Goal: Task Accomplishment & Management: Complete application form

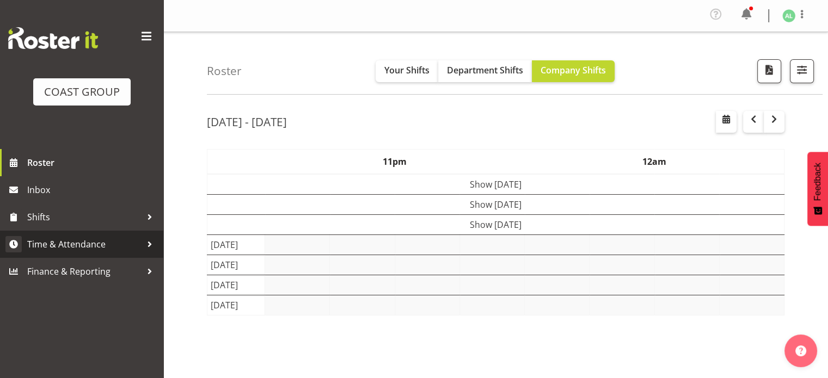
click at [87, 245] on span "Time & Attendance" at bounding box center [84, 244] width 114 height 16
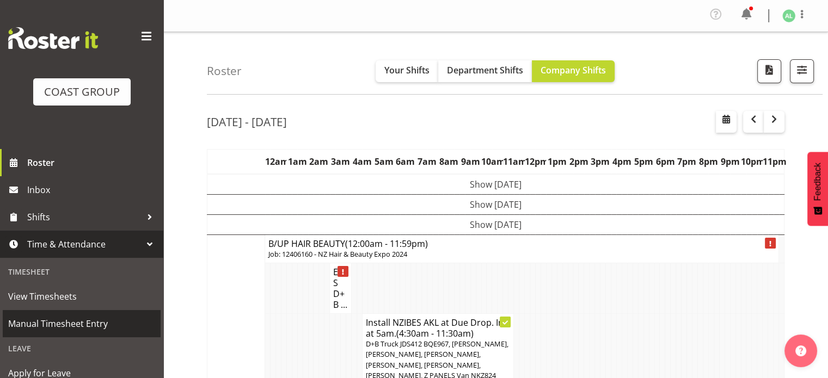
click at [58, 326] on span "Manual Timesheet Entry" at bounding box center [81, 324] width 147 height 16
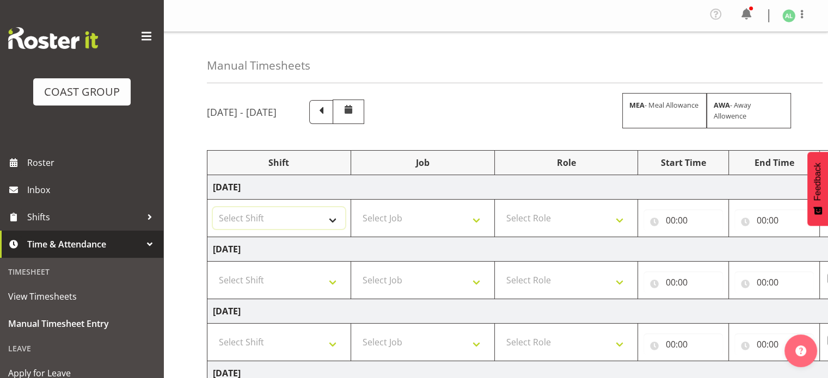
click at [330, 219] on select "Select Shift EHS AKL SALES" at bounding box center [279, 218] width 132 height 22
click at [259, 219] on select "Select Shift EHS AKL SALES" at bounding box center [279, 218] width 132 height 22
select select "1327"
click at [213, 207] on select "Select Shift EHS AKL SALES" at bounding box center [279, 218] width 132 height 22
click at [380, 219] on select "Select Job 1 Carlton Events 1 Carlton Hamilton 1 Carlton Wellington 1 EHS WAREH…" at bounding box center [422, 218] width 132 height 22
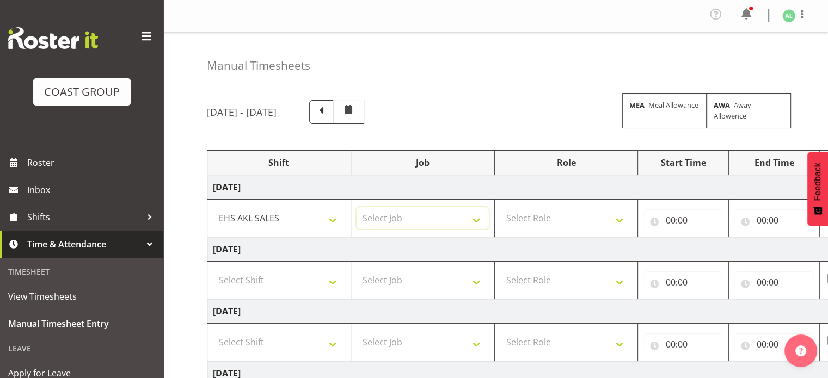
select select "10496"
click at [356, 207] on select "Select Job 1 Carlton Events 1 Carlton Hamilton 1 Carlton Wellington 1 EHS WAREH…" at bounding box center [422, 218] width 132 height 22
click at [562, 224] on select "Select Role ACCOUNT MANAGER Account Manager" at bounding box center [566, 218] width 132 height 22
select select "197"
click at [500, 207] on select "Select Role ACCOUNT MANAGER Account Manager" at bounding box center [566, 218] width 132 height 22
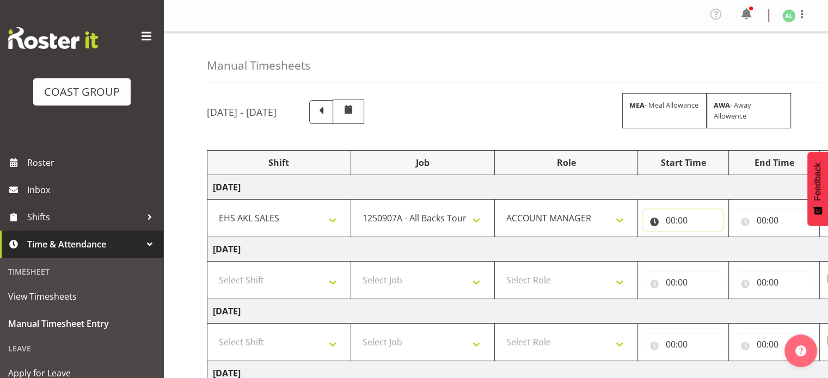
click at [673, 224] on input "00:00" at bounding box center [682, 220] width 79 height 22
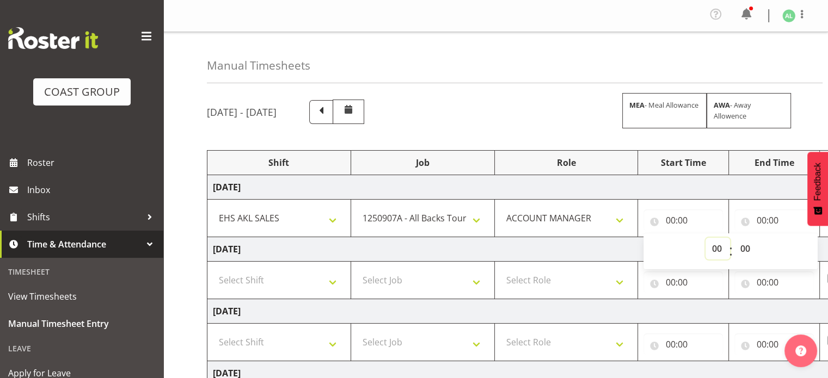
click at [712, 248] on select "00 01 02 03 04 05 06 07 08 09 10 11 12 13 14 15 16 17 18 19 20 21 22 23" at bounding box center [717, 249] width 24 height 22
select select "6"
click at [705, 238] on select "00 01 02 03 04 05 06 07 08 09 10 11 12 13 14 15 16 17 18 19 20 21 22 23" at bounding box center [717, 249] width 24 height 22
type input "06:00"
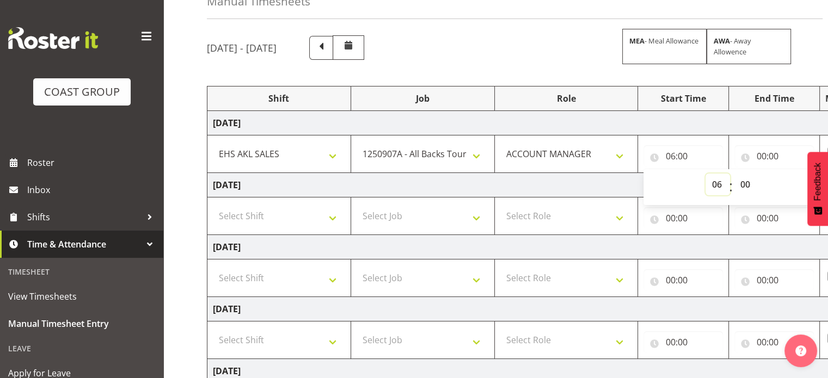
scroll to position [67, 0]
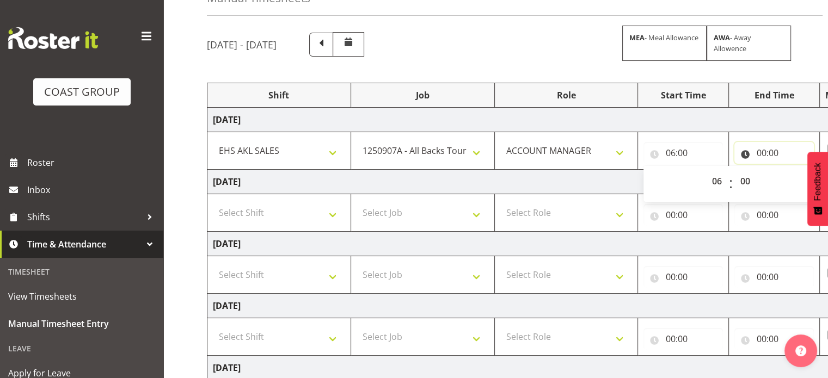
click at [764, 153] on input "00:00" at bounding box center [773, 153] width 79 height 22
click at [802, 180] on select "00 01 02 03 04 05 06 07 08 09 10 11 12 13 14 15 16 17 18 19 20 21 22 23" at bounding box center [808, 181] width 24 height 22
select select "13"
click at [796, 170] on select "00 01 02 03 04 05 06 07 08 09 10 11 12 13 14 15 16 17 18 19 20 21 22 23" at bounding box center [808, 181] width 24 height 22
type input "13:00"
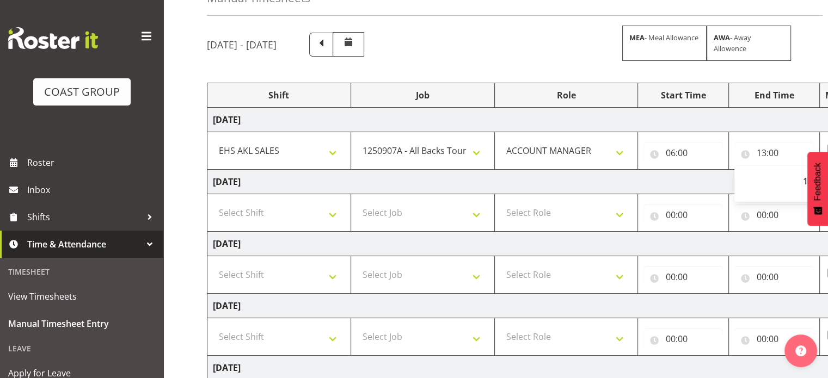
click at [648, 180] on td "Thursday 4th September 2025" at bounding box center [587, 182] width 761 height 24
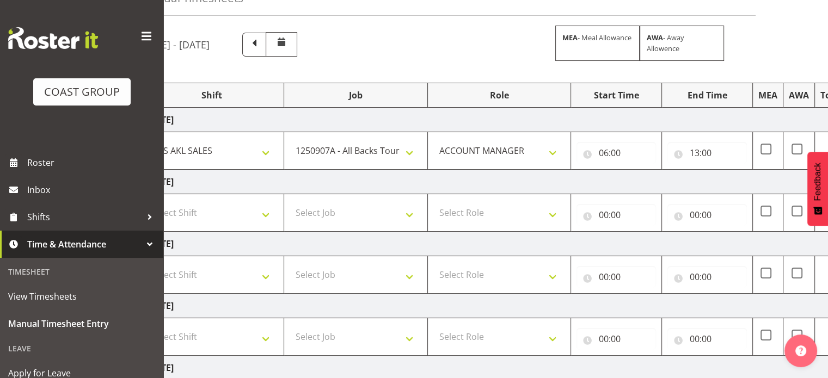
scroll to position [0, 141]
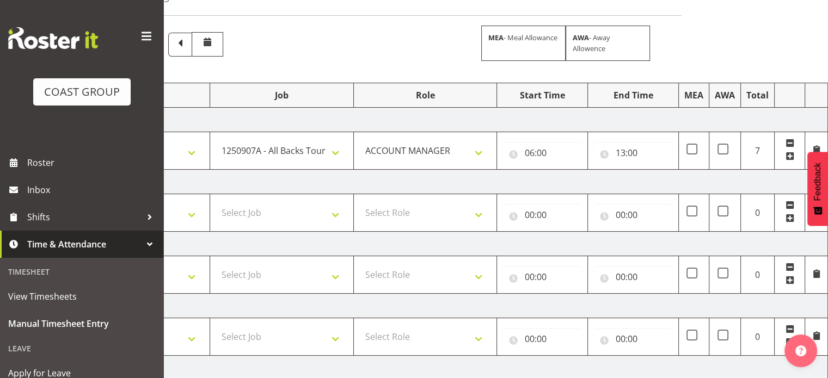
click at [790, 156] on span at bounding box center [789, 156] width 9 height 9
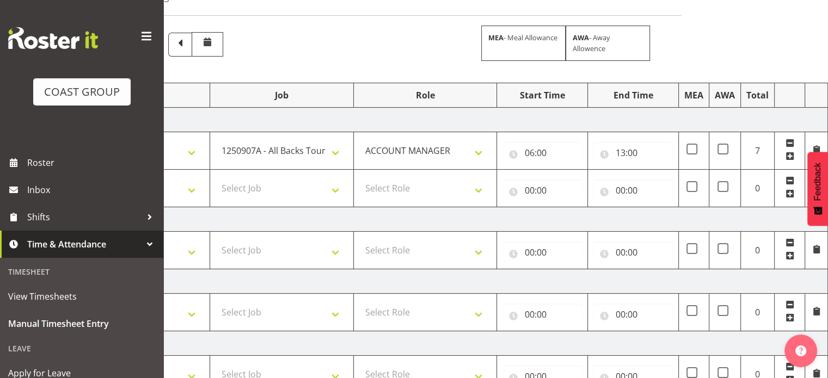
click at [387, 214] on td "Thursday 4th September 2025" at bounding box center [446, 219] width 761 height 24
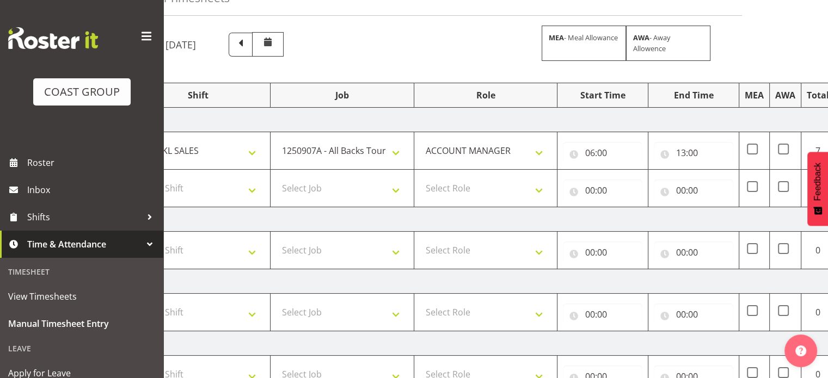
scroll to position [0, 0]
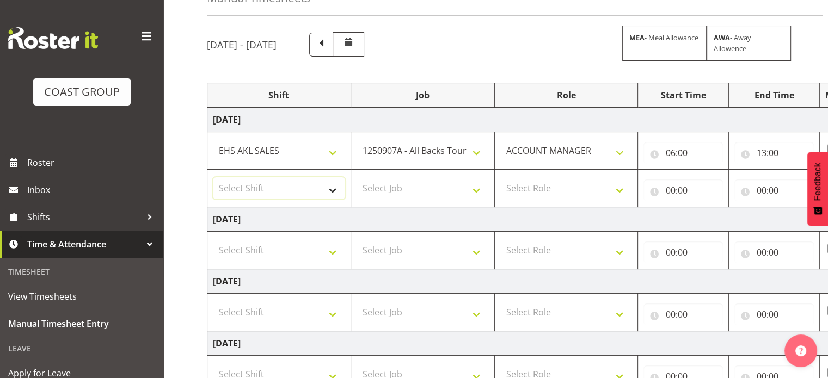
click at [250, 186] on select "Select Shift EHS AKL SALES" at bounding box center [279, 188] width 132 height 22
select select "1327"
click at [213, 177] on select "Select Shift EHS AKL SALES" at bounding box center [279, 188] width 132 height 22
click at [379, 187] on select "Select Job 1 Carlton Events 1 Carlton Hamilton 1 Carlton Wellington 1 EHS WAREH…" at bounding box center [422, 188] width 132 height 22
select select "10496"
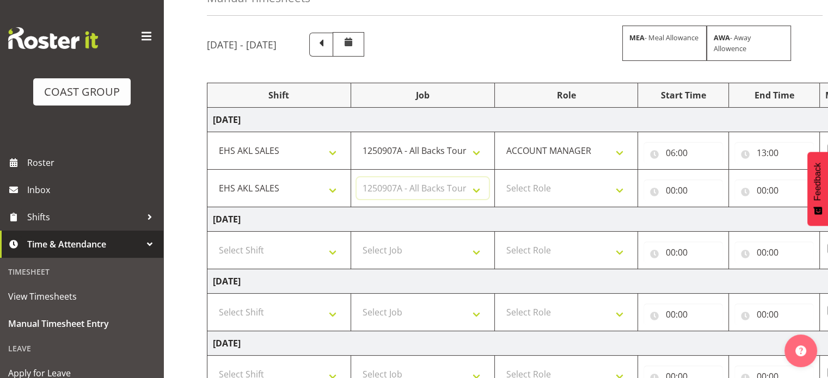
click at [356, 177] on select "Select Job 1 Carlton Events 1 Carlton Hamilton 1 Carlton Wellington 1 EHS WAREH…" at bounding box center [422, 188] width 132 height 22
click at [551, 187] on select "Select Role ACCOUNT MANAGER Account Manager" at bounding box center [566, 188] width 132 height 22
select select "197"
click at [500, 177] on select "Select Role ACCOUNT MANAGER Account Manager" at bounding box center [566, 188] width 132 height 22
click at [676, 187] on input "00:00" at bounding box center [682, 191] width 79 height 22
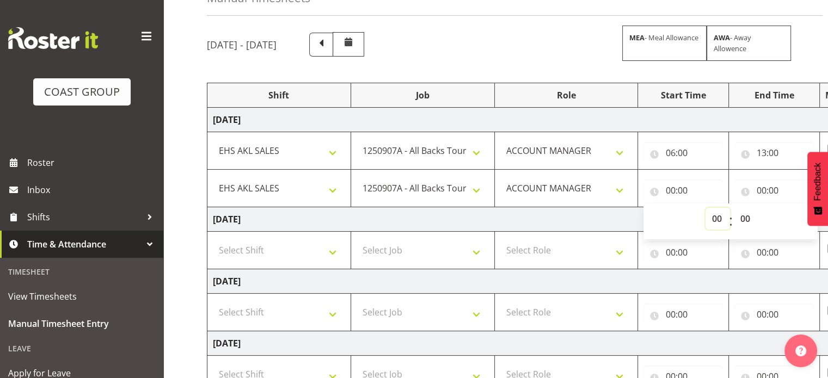
click at [712, 218] on select "00 01 02 03 04 05 06 07 08 09 10 11 12 13 14 15 16 17 18 19 20 21 22 23" at bounding box center [717, 219] width 24 height 22
select select "13"
click at [705, 208] on select "00 01 02 03 04 05 06 07 08 09 10 11 12 13 14 15 16 17 18 19 20 21 22 23" at bounding box center [717, 219] width 24 height 22
type input "13:00"
click at [742, 217] on select "00 01 02 03 04 05 06 07 08 09 10 11 12 13 14 15 16 17 18 19 20 21 22 23 24 25 2…" at bounding box center [746, 219] width 24 height 22
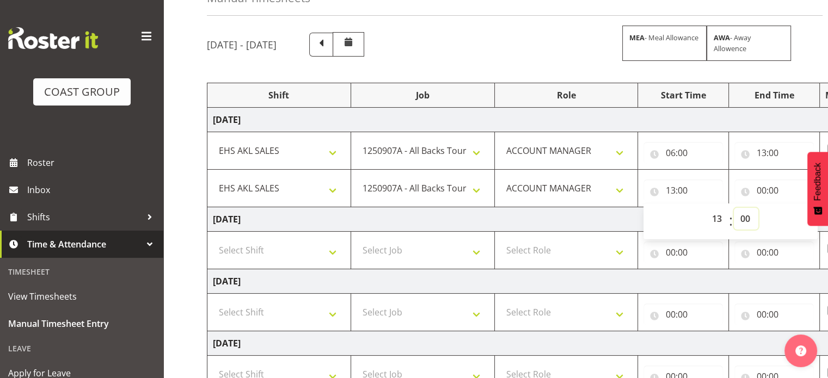
select select "30"
click at [734, 208] on select "00 01 02 03 04 05 06 07 08 09 10 11 12 13 14 15 16 17 18 19 20 21 22 23 24 25 2…" at bounding box center [746, 219] width 24 height 22
type input "13:30"
click at [760, 186] on input "00:00" at bounding box center [773, 191] width 79 height 22
drag, startPoint x: 760, startPoint y: 186, endPoint x: 803, endPoint y: 218, distance: 54.1
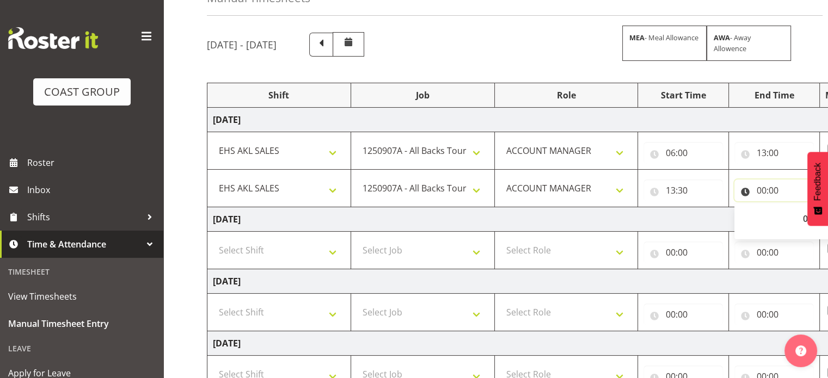
click at [803, 201] on div "00:00 00 01 02 03 04 05 06 07 08 09 10 11 12 13 14 15 16 17 18 19 20 21 22 23 :…" at bounding box center [773, 191] width 79 height 22
click at [803, 218] on td "Thursday 4th September 2025" at bounding box center [587, 219] width 761 height 24
click at [760, 188] on input "00:00" at bounding box center [773, 191] width 79 height 22
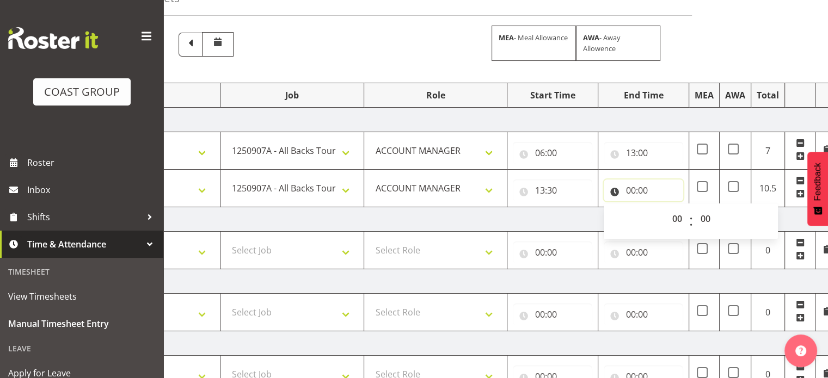
scroll to position [0, 141]
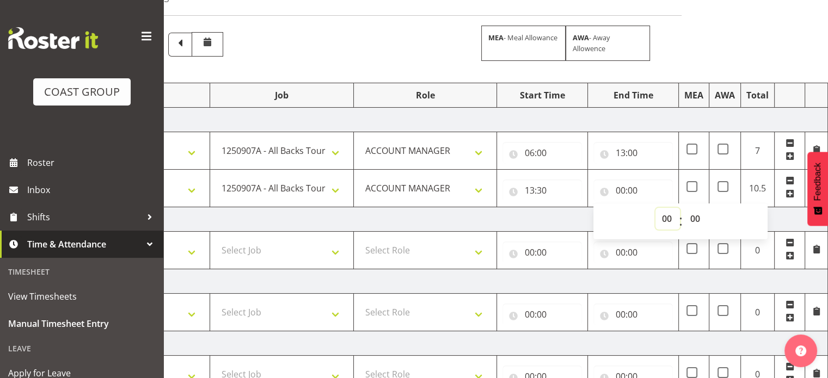
click at [664, 215] on select "00 01 02 03 04 05 06 07 08 09 10 11 12 13 14 15 16 17 18 19 20 21 22 23" at bounding box center [667, 219] width 24 height 22
select select "18"
click at [655, 208] on select "00 01 02 03 04 05 06 07 08 09 10 11 12 13 14 15 16 17 18 19 20 21 22 23" at bounding box center [667, 219] width 24 height 22
type input "18:00"
click at [570, 219] on td "Thursday 4th September 2025" at bounding box center [446, 219] width 761 height 24
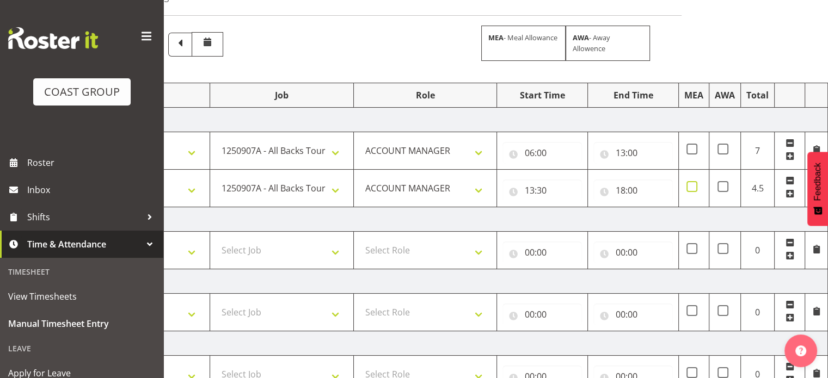
click at [692, 189] on span at bounding box center [691, 186] width 11 height 11
click at [692, 189] on input "checkbox" at bounding box center [689, 186] width 7 height 7
checkbox input "true"
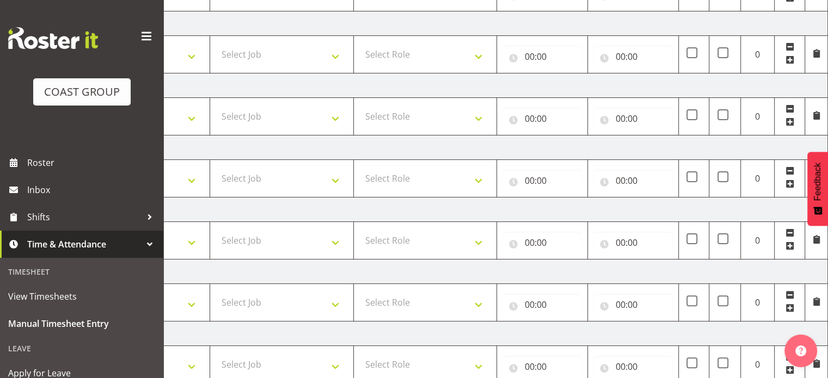
scroll to position [0, 0]
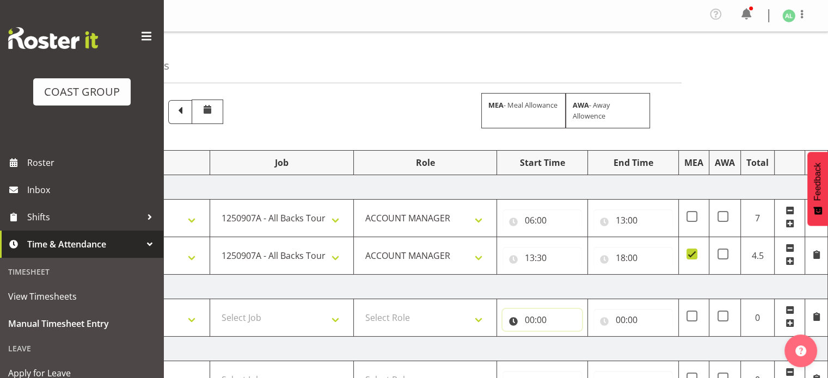
click at [532, 316] on input "00:00" at bounding box center [541, 320] width 79 height 22
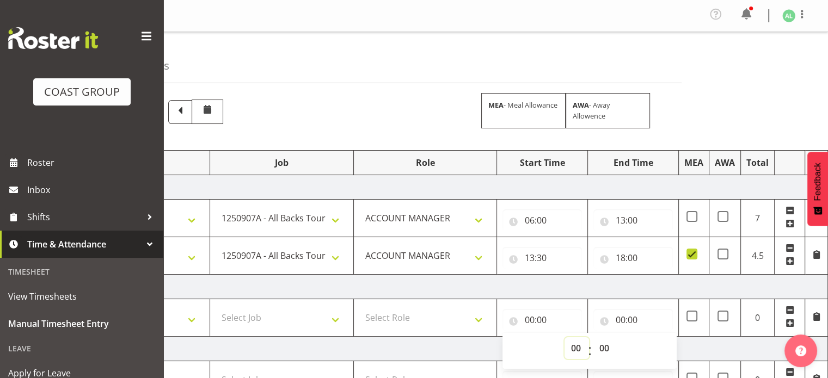
click at [572, 346] on select "00 01 02 03 04 05 06 07 08 09 10 11 12 13 14 15 16 17 18 19 20 21 22 23" at bounding box center [576, 348] width 24 height 22
select select "6"
click at [564, 337] on select "00 01 02 03 04 05 06 07 08 09 10 11 12 13 14 15 16 17 18 19 20 21 22 23" at bounding box center [576, 348] width 24 height 22
type input "06:00"
click at [605, 348] on select "00 01 02 03 04 05 06 07 08 09 10 11 12 13 14 15 16 17 18 19 20 21 22 23 24 25 2…" at bounding box center [605, 348] width 24 height 22
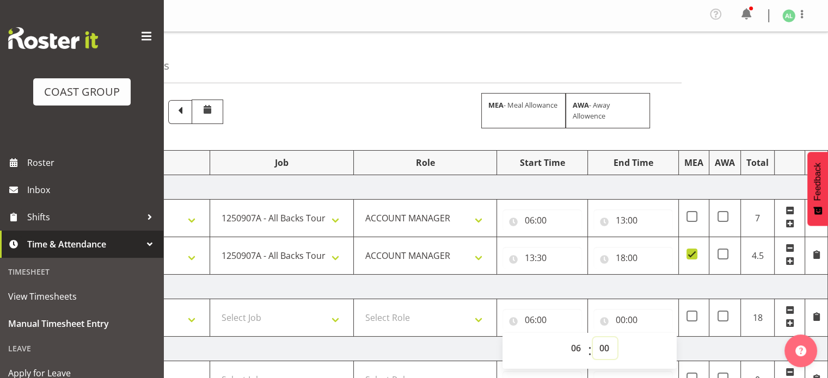
select select "30"
click at [593, 337] on select "00 01 02 03 04 05 06 07 08 09 10 11 12 13 14 15 16 17 18 19 20 21 22 23 24 25 2…" at bounding box center [605, 348] width 24 height 22
type input "06:30"
click at [621, 317] on input "00:00" at bounding box center [632, 320] width 79 height 22
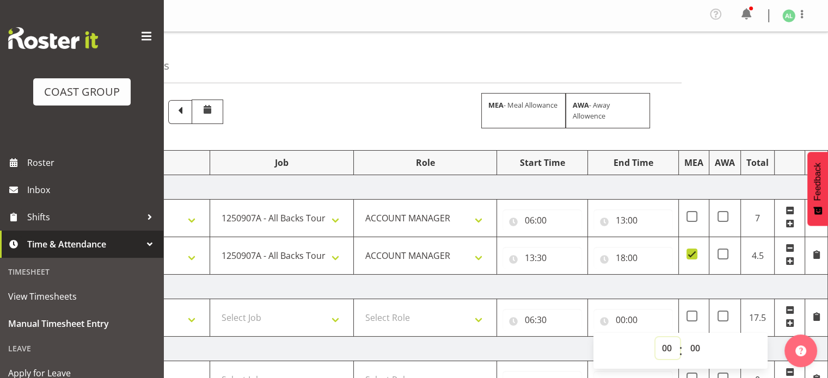
click at [669, 349] on select "00 01 02 03 04 05 06 07 08 09 10 11 12 13 14 15 16 17 18 19 20 21 22 23" at bounding box center [667, 348] width 24 height 22
select select "12"
click at [655, 337] on select "00 01 02 03 04 05 06 07 08 09 10 11 12 13 14 15 16 17 18 19 20 21 22 23" at bounding box center [667, 348] width 24 height 22
type input "12:00"
click at [788, 319] on span at bounding box center [789, 323] width 9 height 9
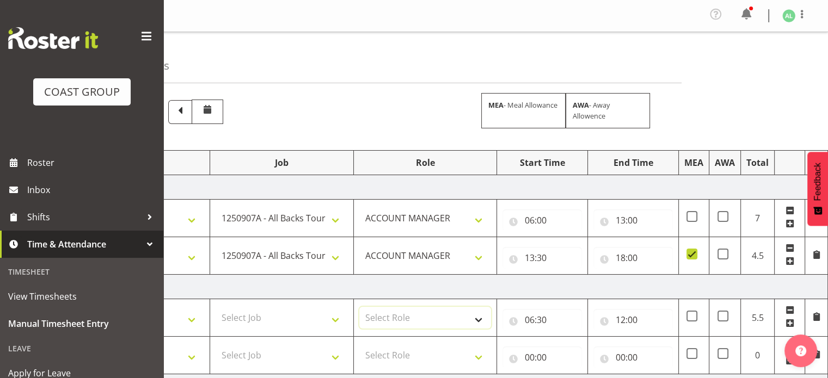
click at [406, 322] on select "Select Role ACCOUNT MANAGER Account Manager" at bounding box center [425, 318] width 132 height 22
select select "197"
click at [359, 307] on select "Select Role ACCOUNT MANAGER Account Manager" at bounding box center [425, 318] width 132 height 22
click at [390, 357] on select "Select Role ACCOUNT MANAGER Account Manager" at bounding box center [425, 355] width 132 height 22
select select "197"
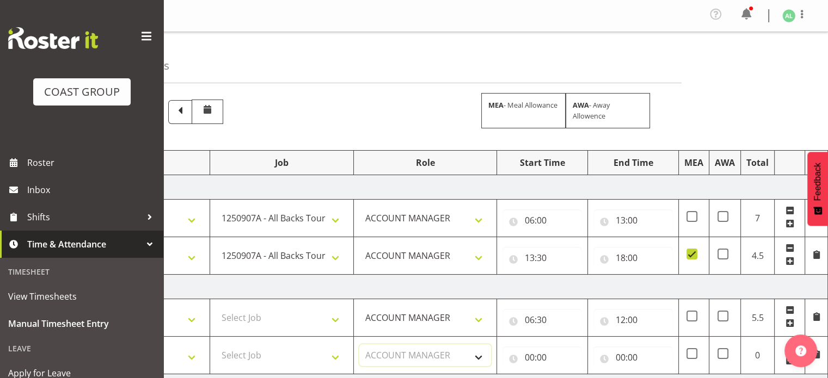
click at [359, 344] on select "Select Role ACCOUNT MANAGER Account Manager" at bounding box center [425, 355] width 132 height 22
click at [231, 325] on select "Select Job 1 Carlton Events 1 Carlton Hamilton 1 Carlton Wellington 1 EHS WAREH…" at bounding box center [281, 318] width 132 height 22
select select "10496"
click at [215, 307] on select "Select Job 1 Carlton Events 1 Carlton Hamilton 1 Carlton Wellington 1 EHS WAREH…" at bounding box center [281, 318] width 132 height 22
click at [529, 358] on input "00:00" at bounding box center [541, 358] width 79 height 22
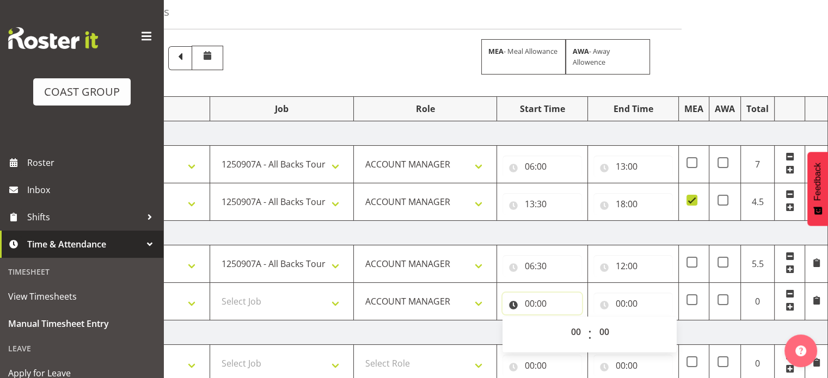
scroll to position [87, 0]
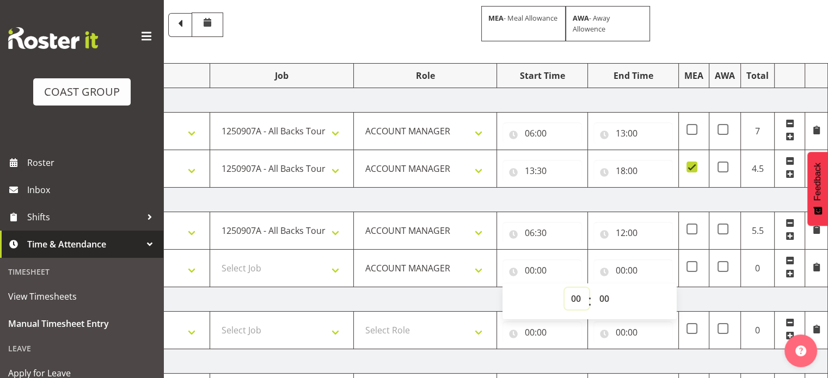
click at [575, 295] on select "00 01 02 03 04 05 06 07 08 09 10 11 12 13 14 15 16 17 18 19 20 21 22 23" at bounding box center [576, 299] width 24 height 22
select select "12"
click at [564, 288] on select "00 01 02 03 04 05 06 07 08 09 10 11 12 13 14 15 16 17 18 19 20 21 22 23" at bounding box center [576, 299] width 24 height 22
type input "12:00"
click at [603, 299] on select "00 01 02 03 04 05 06 07 08 09 10 11 12 13 14 15 16 17 18 19 20 21 22 23 24 25 2…" at bounding box center [605, 299] width 24 height 22
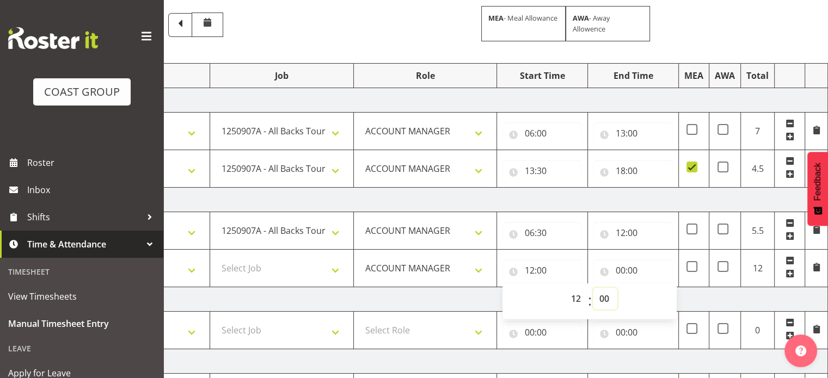
select select "30"
click at [593, 288] on select "00 01 02 03 04 05 06 07 08 09 10 11 12 13 14 15 16 17 18 19 20 21 22 23 24 25 2…" at bounding box center [605, 299] width 24 height 22
type input "12:30"
click at [620, 268] on input "00:00" at bounding box center [632, 271] width 79 height 22
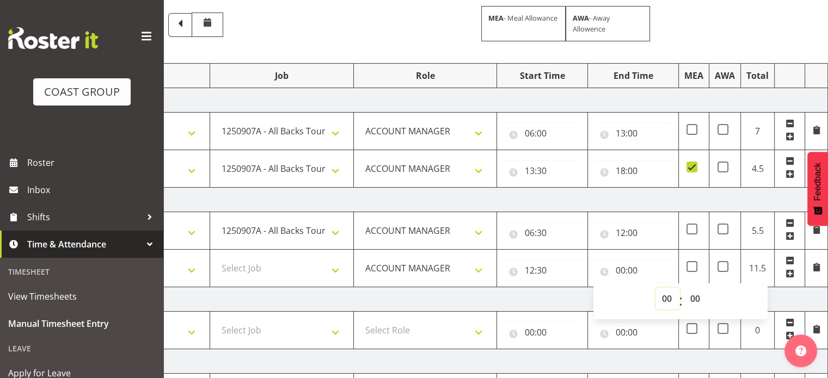
click at [663, 297] on select "00 01 02 03 04 05 06 07 08 09 10 11 12 13 14 15 16 17 18 19 20 21 22 23" at bounding box center [667, 299] width 24 height 22
select select "16"
click at [655, 288] on select "00 01 02 03 04 05 06 07 08 09 10 11 12 13 14 15 16 17 18 19 20 21 22 23" at bounding box center [667, 299] width 24 height 22
type input "16:00"
click at [512, 291] on td "Friday 5th September 2025" at bounding box center [446, 299] width 761 height 24
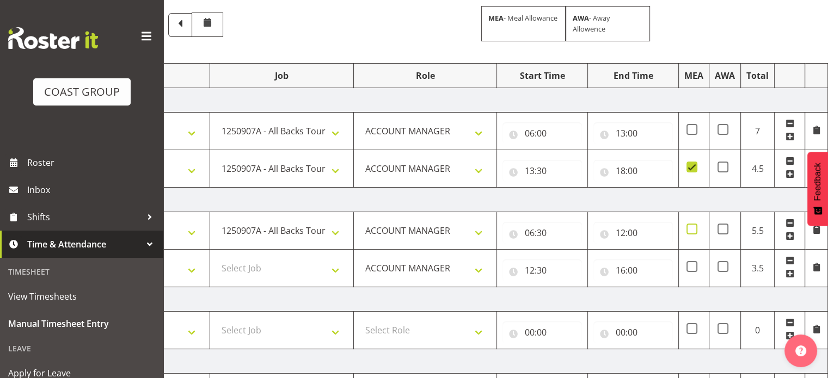
click at [692, 227] on span at bounding box center [691, 229] width 11 height 11
click at [692, 227] on input "checkbox" at bounding box center [689, 229] width 7 height 7
checkbox input "true"
click at [619, 268] on input "16:00" at bounding box center [632, 271] width 79 height 22
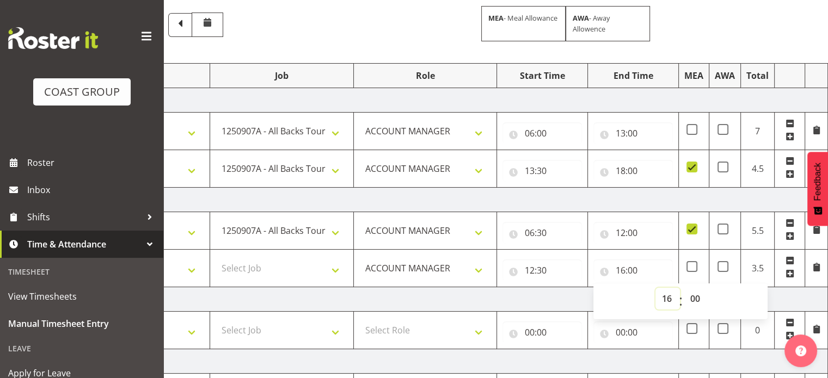
click at [665, 297] on select "00 01 02 03 04 05 06 07 08 09 10 11 12 13 14 15 16 17 18 19 20 21 22 23" at bounding box center [667, 299] width 24 height 22
select select "17"
click at [655, 288] on select "00 01 02 03 04 05 06 07 08 09 10 11 12 13 14 15 16 17 18 19 20 21 22 23" at bounding box center [667, 299] width 24 height 22
type input "17:00"
click at [786, 298] on td "Friday 5th September 2025" at bounding box center [446, 299] width 761 height 24
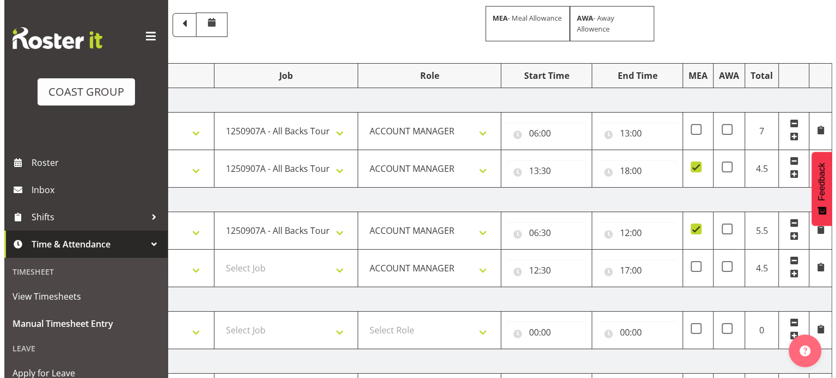
scroll to position [373, 0]
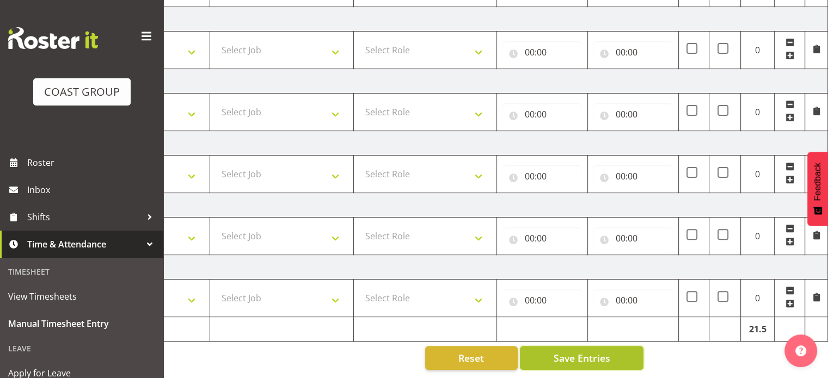
click at [569, 353] on span "Save Entries" at bounding box center [581, 358] width 57 height 14
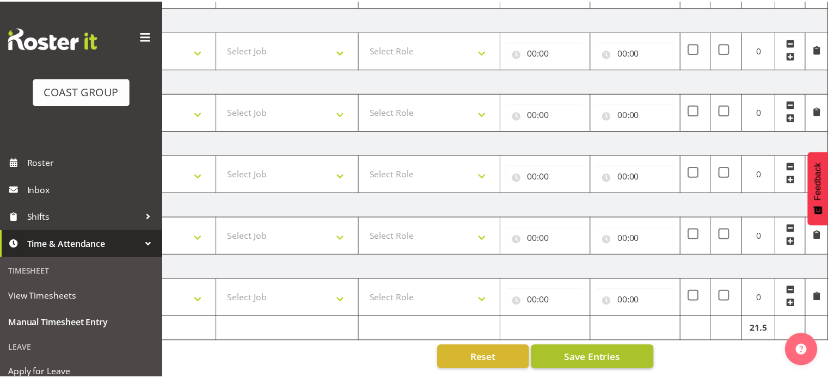
scroll to position [0, 133]
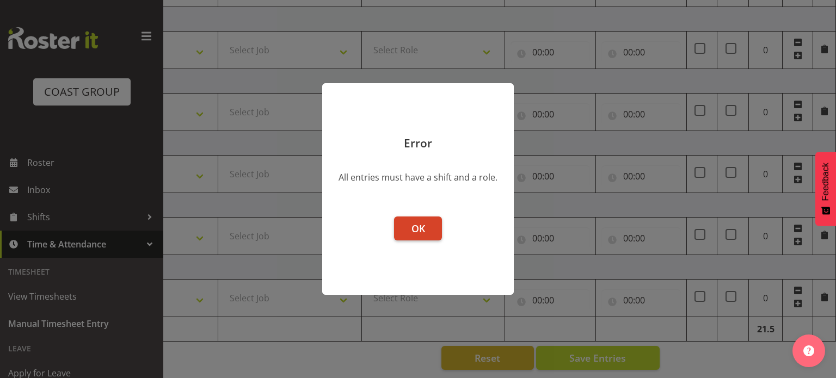
click at [417, 234] on span "OK" at bounding box center [418, 228] width 14 height 13
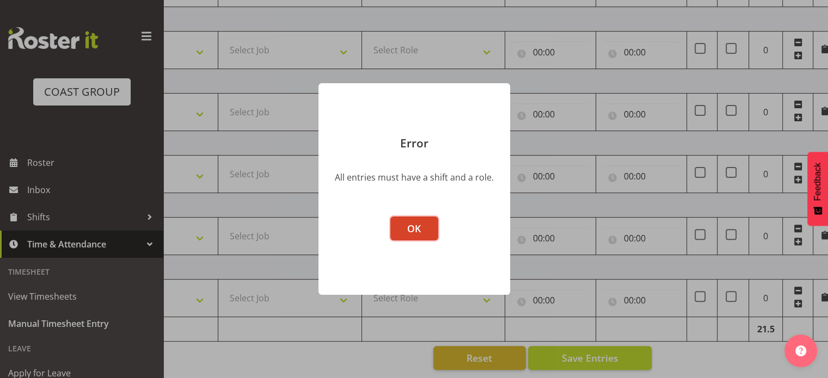
click at [409, 224] on span "OK" at bounding box center [414, 228] width 14 height 13
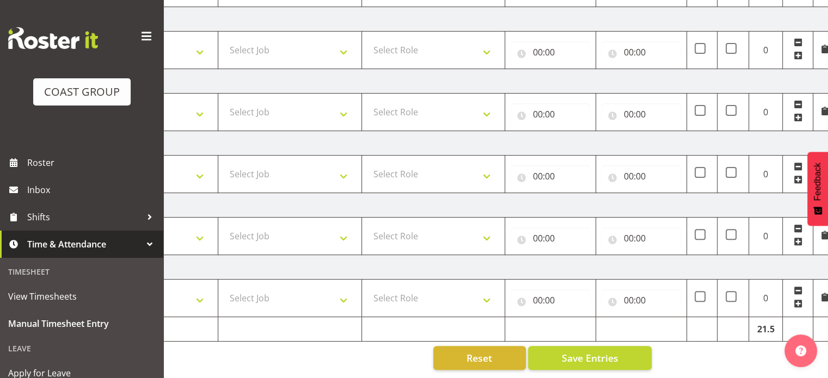
scroll to position [42, 0]
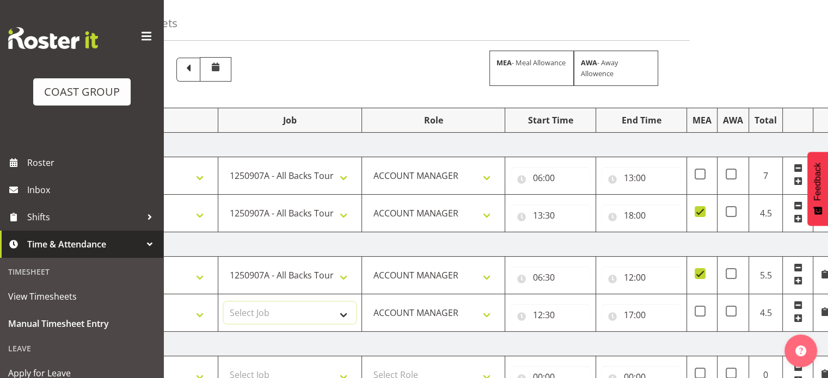
click at [249, 311] on select "Select Job 1 Carlton Events 1 Carlton Hamilton 1 Carlton Wellington 1 EHS WAREH…" at bounding box center [290, 313] width 132 height 22
select select "10496"
click at [224, 302] on select "Select Job 1 Carlton Events 1 Carlton Hamilton 1 Carlton Wellington 1 EHS WAREH…" at bounding box center [290, 313] width 132 height 22
